Goal: Find specific page/section: Find specific page/section

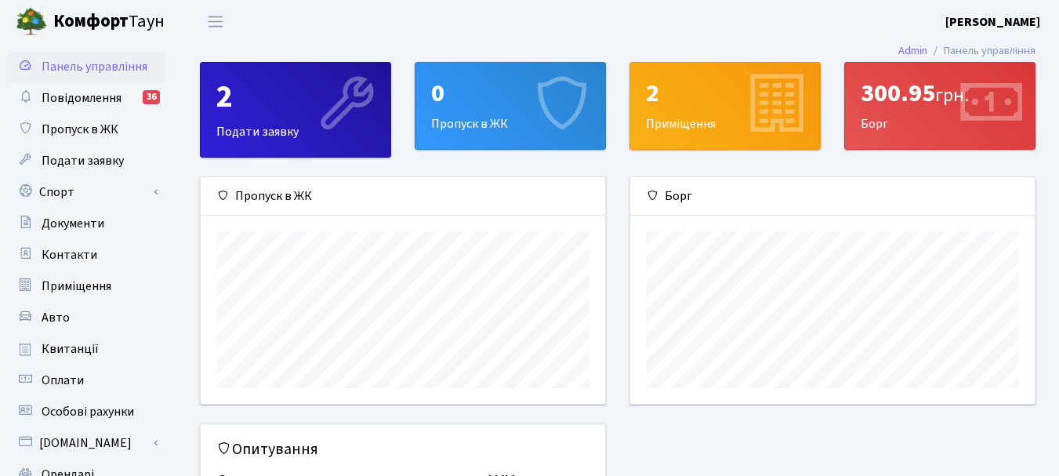
scroll to position [227, 405]
click at [86, 352] on span "Квитанції" at bounding box center [70, 348] width 57 height 17
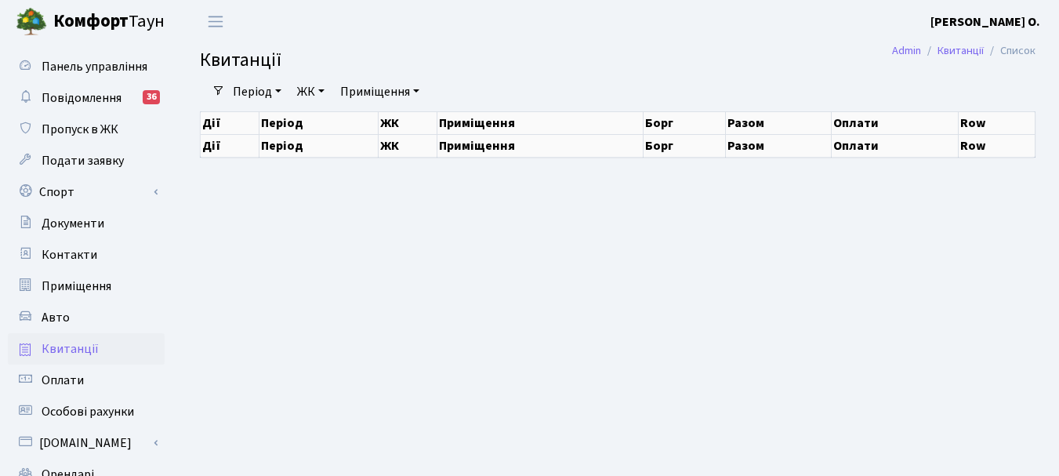
select select "25"
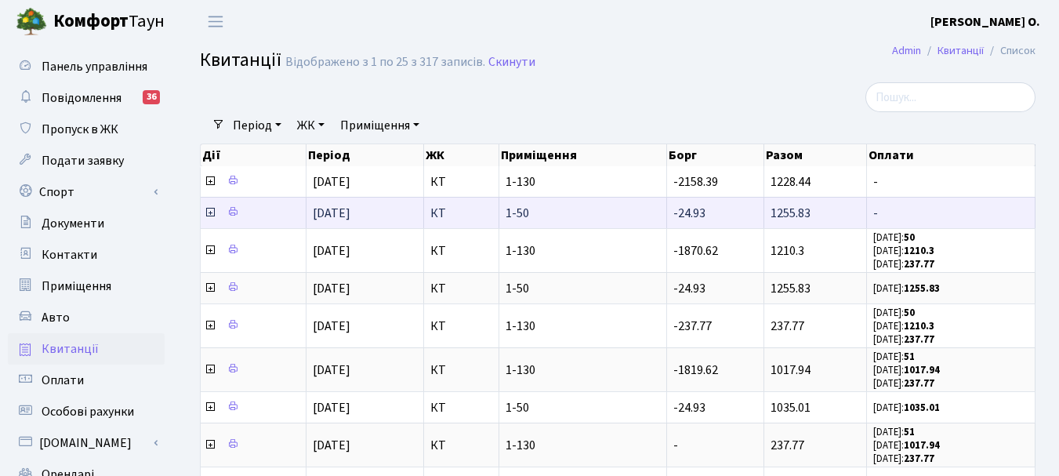
click at [209, 211] on icon at bounding box center [210, 212] width 13 height 13
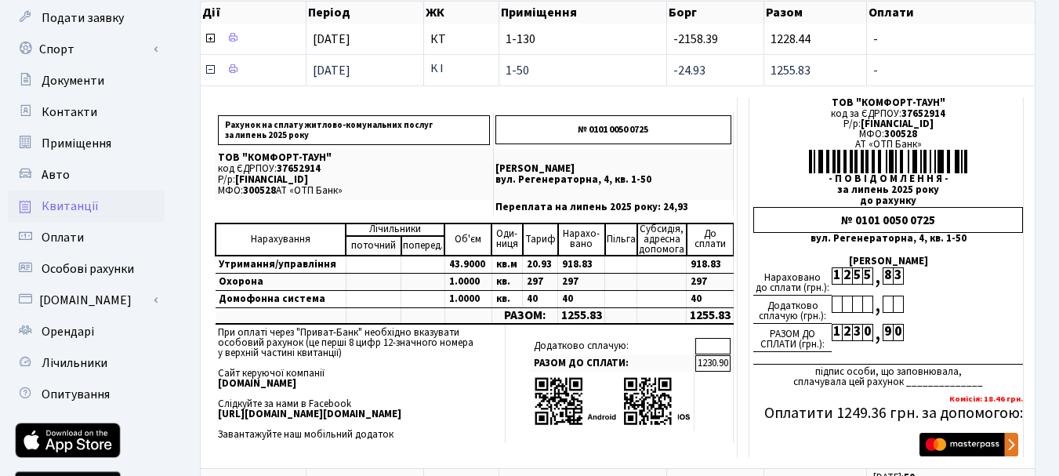
scroll to position [157, 0]
